Goal: Check status: Check status

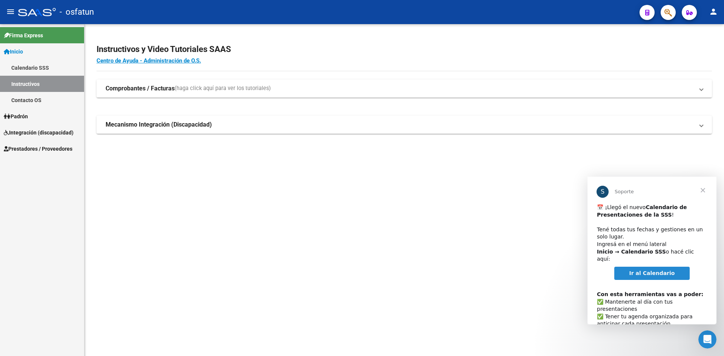
click at [704, 192] on span "Cerrar" at bounding box center [702, 190] width 27 height 27
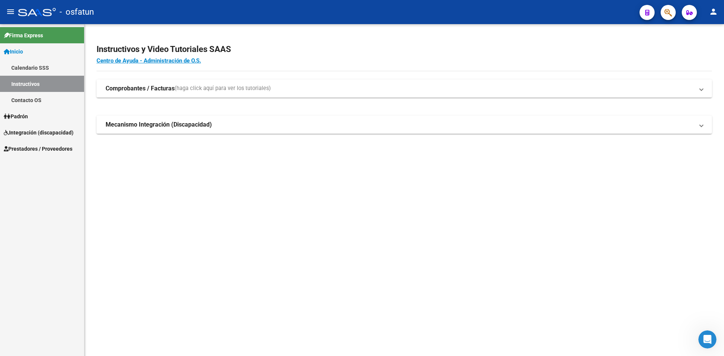
click at [26, 115] on span "Padrón" at bounding box center [16, 116] width 24 height 8
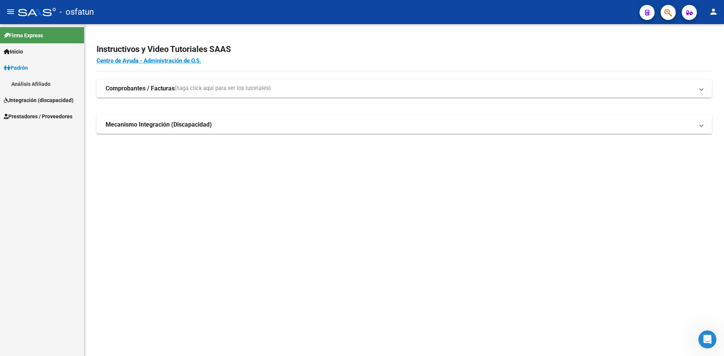
click at [28, 81] on link "Análisis Afiliado" at bounding box center [42, 84] width 84 height 16
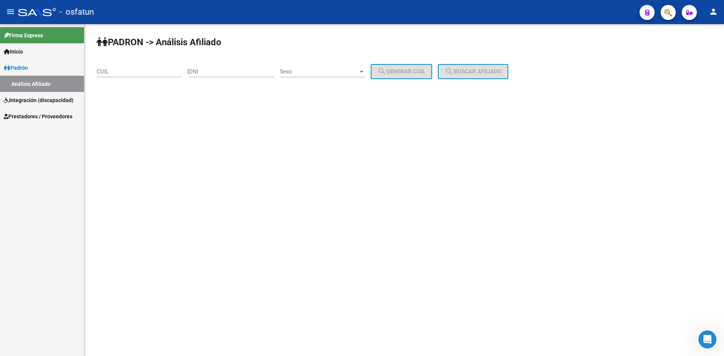
click at [27, 96] on span "Integración (discapacidad)" at bounding box center [39, 100] width 70 height 8
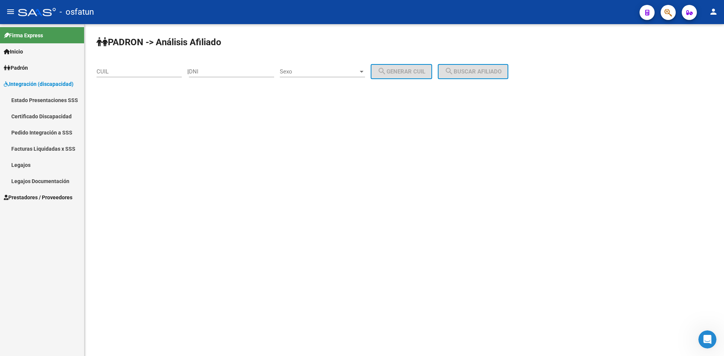
click at [40, 182] on link "Legajos Documentación" at bounding box center [42, 181] width 84 height 16
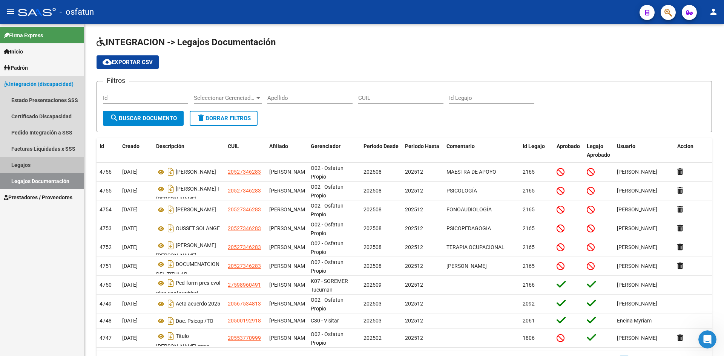
click at [17, 164] on link "Legajos" at bounding box center [42, 165] width 84 height 16
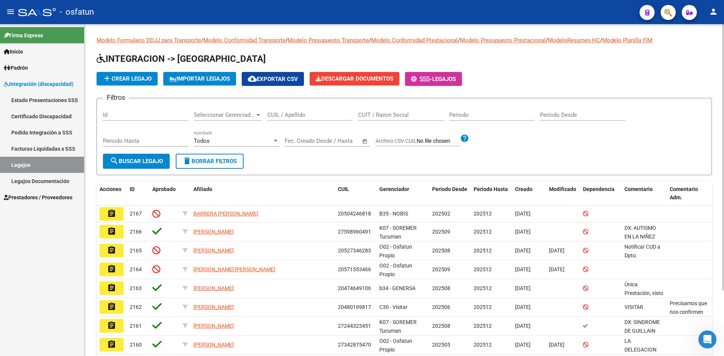
click at [276, 113] on input "CUIL / Apellido" at bounding box center [309, 115] width 85 height 7
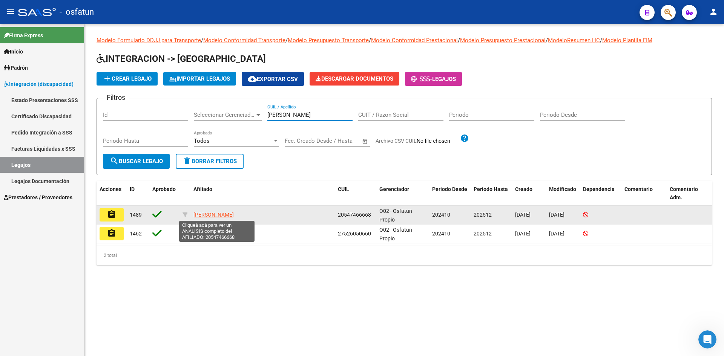
type input "[PERSON_NAME]"
click at [223, 216] on span "[PERSON_NAME]" at bounding box center [213, 215] width 40 height 6
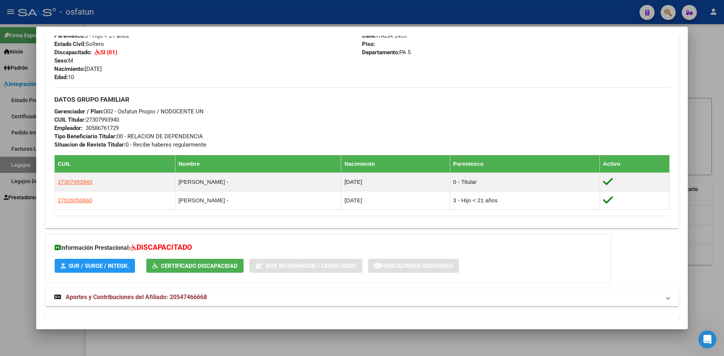
scroll to position [285, 0]
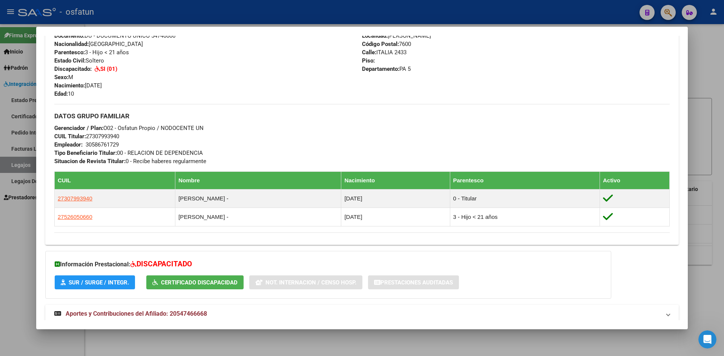
click at [719, 181] on div at bounding box center [362, 178] width 724 height 356
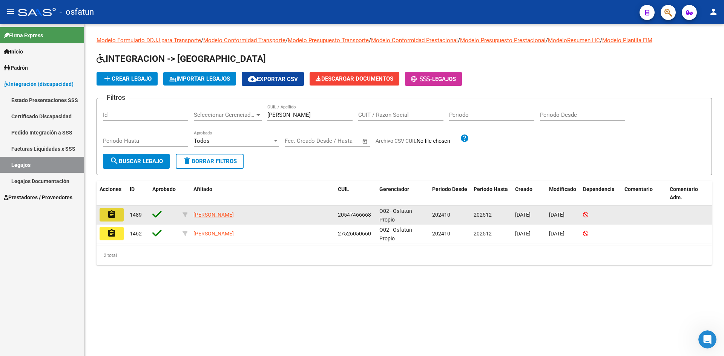
click at [110, 215] on mat-icon "assignment" at bounding box center [111, 214] width 9 height 9
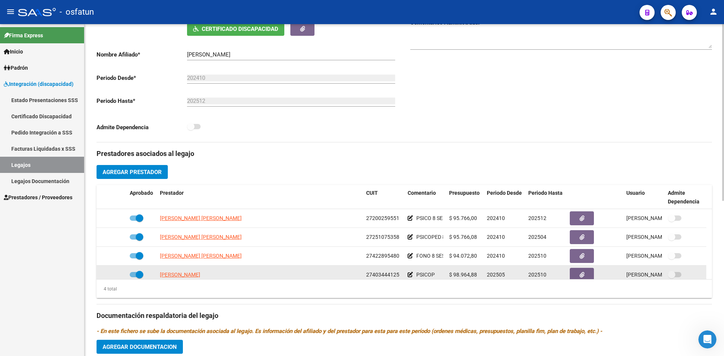
scroll to position [8, 0]
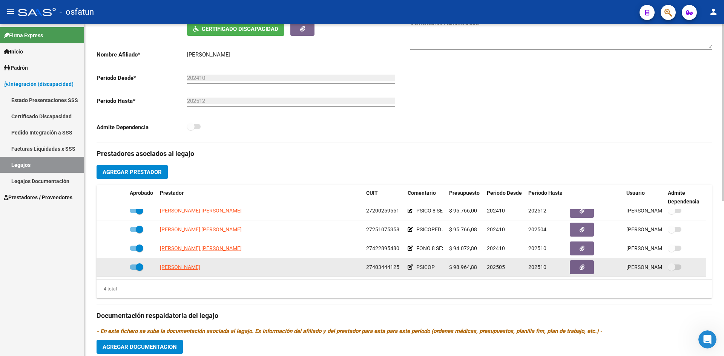
drag, startPoint x: 547, startPoint y: 276, endPoint x: 534, endPoint y: 276, distance: 12.8
click at [534, 276] on datatable-body-cell "202510" at bounding box center [545, 267] width 41 height 18
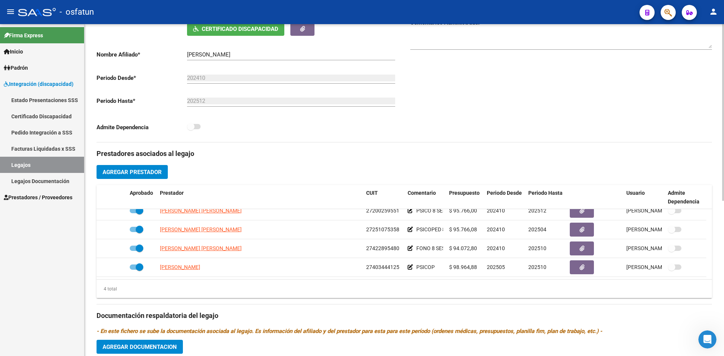
click at [538, 292] on div "4 total" at bounding box center [404, 289] width 615 height 19
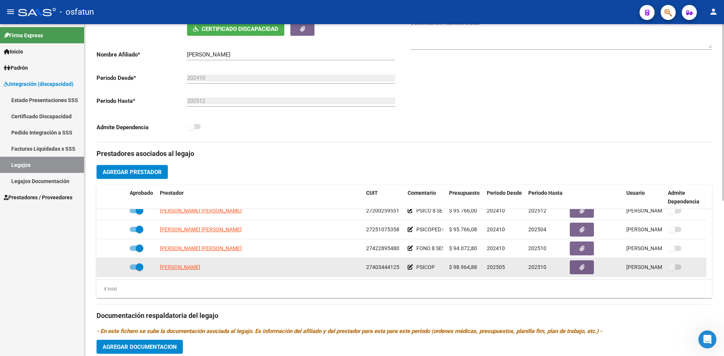
click at [543, 268] on span "202510" at bounding box center [537, 267] width 18 height 6
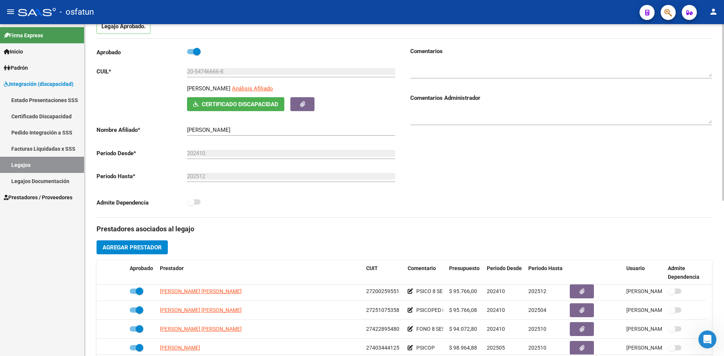
scroll to position [0, 0]
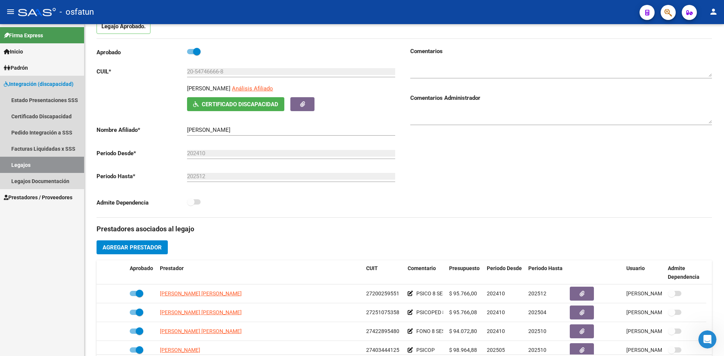
click at [41, 82] on span "Integración (discapacidad)" at bounding box center [39, 84] width 70 height 8
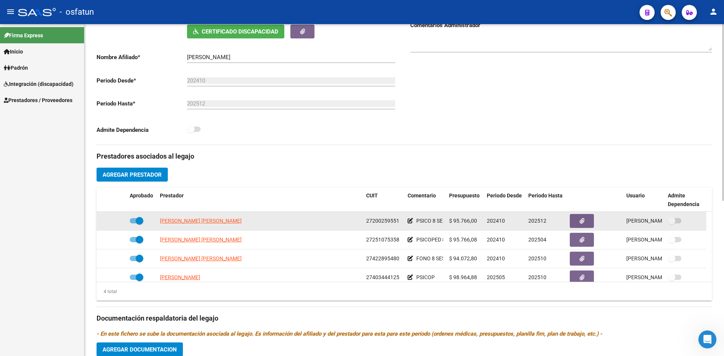
scroll to position [151, 0]
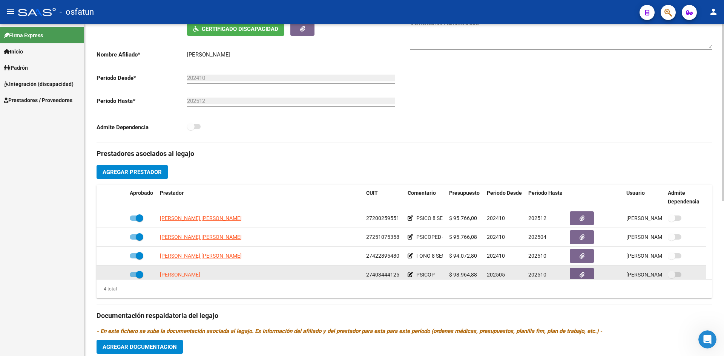
click at [500, 273] on span "202505" at bounding box center [496, 275] width 18 height 6
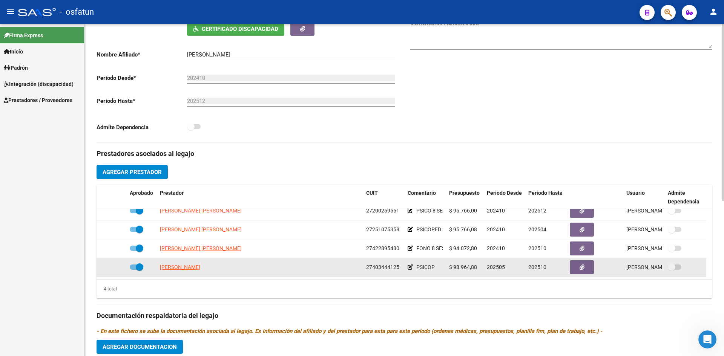
drag, startPoint x: 500, startPoint y: 273, endPoint x: 531, endPoint y: 274, distance: 31.0
click at [527, 274] on div "[PERSON_NAME] 27403444125 PSICOP $ 98.964,88 202505 202510 [PERSON_NAME] [DATE]" at bounding box center [402, 267] width 610 height 19
click at [548, 269] on div "202510" at bounding box center [545, 267] width 35 height 9
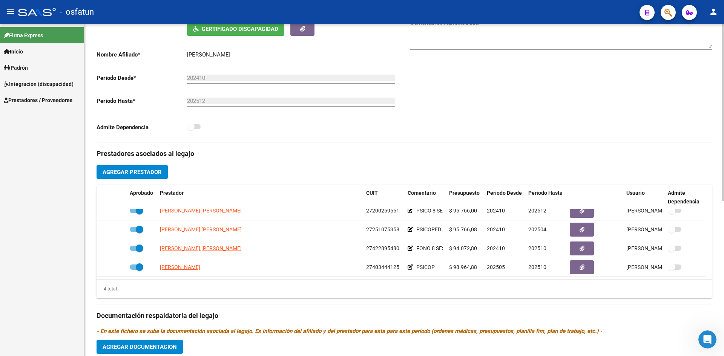
click at [500, 282] on div "4 total" at bounding box center [404, 289] width 615 height 19
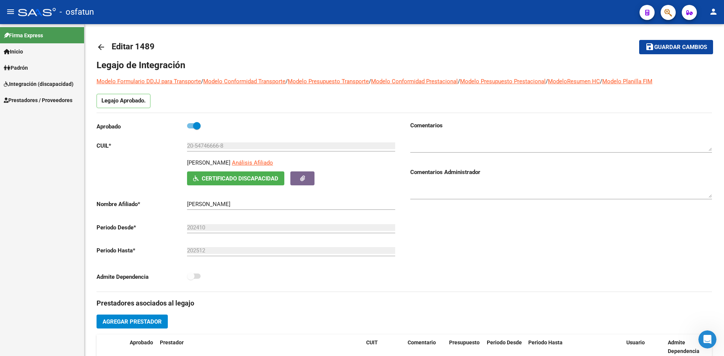
scroll to position [0, 0]
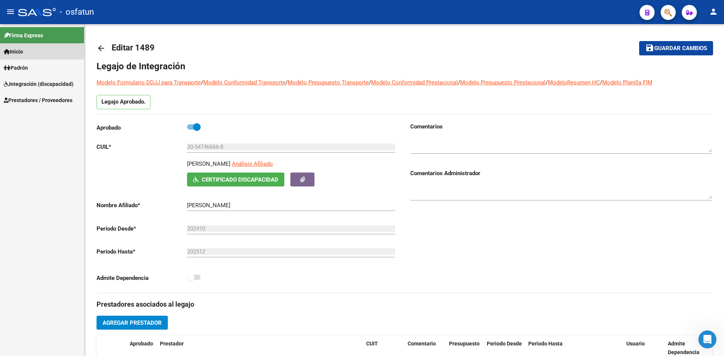
click at [23, 51] on span "Inicio" at bounding box center [13, 52] width 19 height 8
